Goal: Obtain resource: Obtain resource

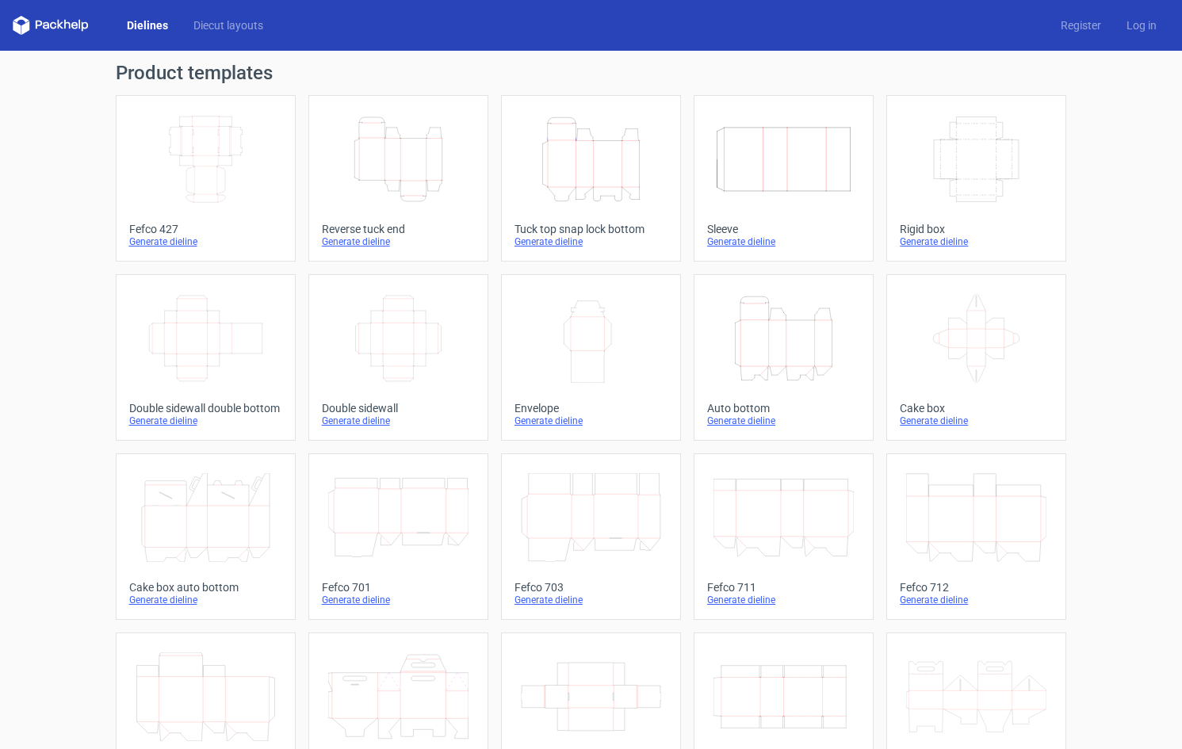
click at [441, 150] on icon "Height Depth Width" at bounding box center [398, 159] width 140 height 89
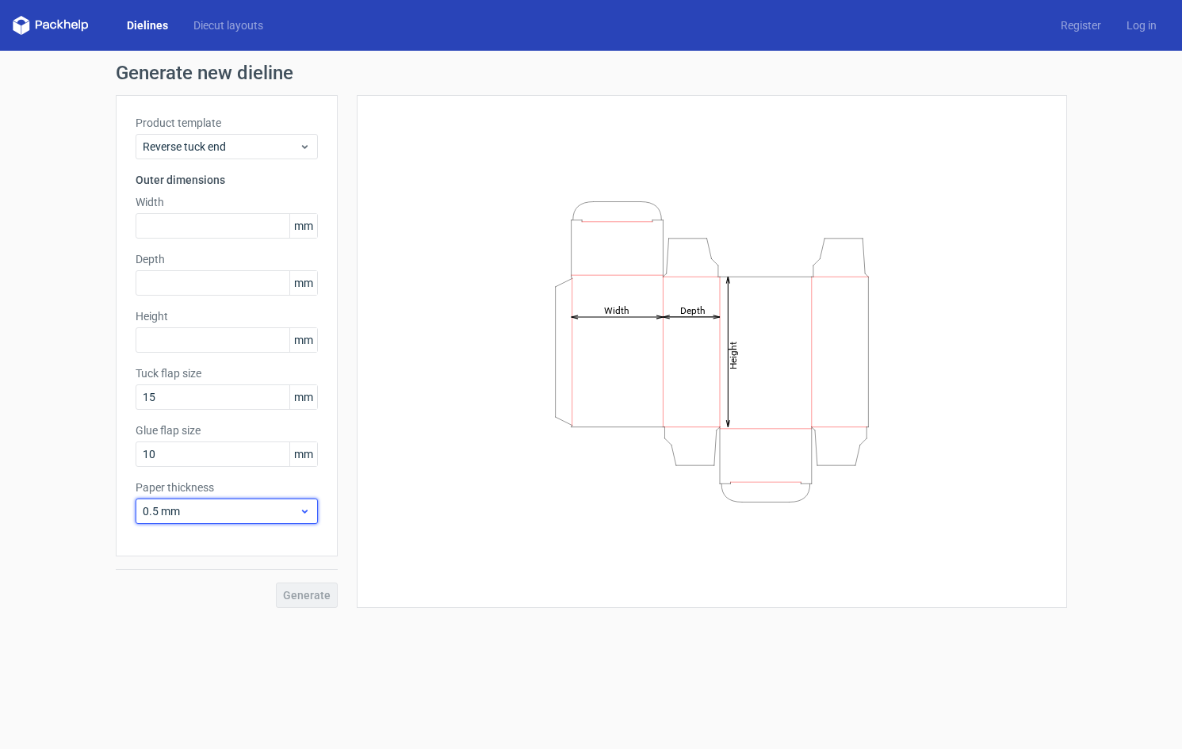
click at [155, 515] on span "0.5 mm" at bounding box center [221, 511] width 156 height 16
click at [78, 541] on div "Generate new dieline Product template Reverse tuck end Outer dimensions Width m…" at bounding box center [591, 336] width 1182 height 570
